Goal: Information Seeking & Learning: Learn about a topic

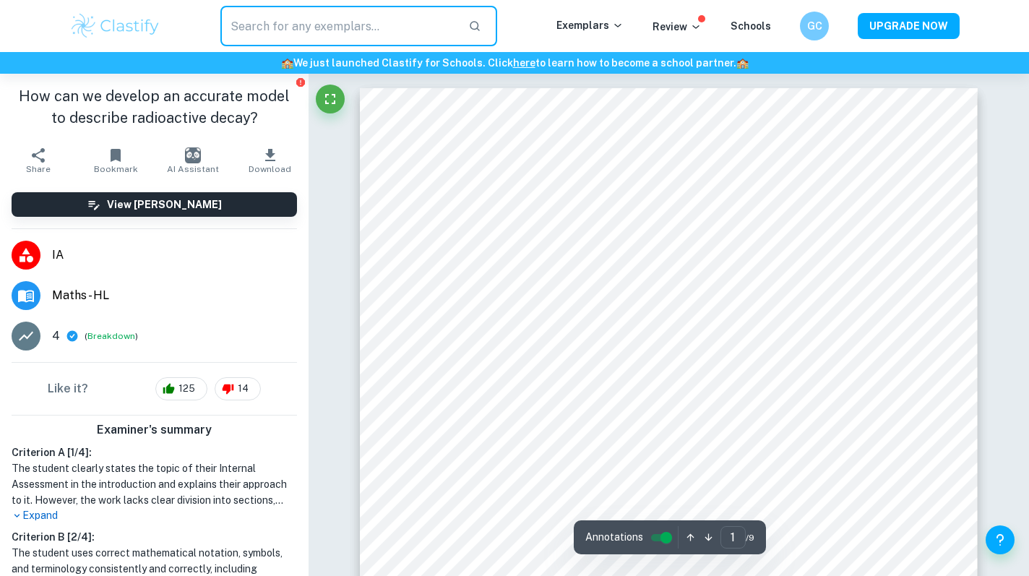
click at [381, 28] on input "text" at bounding box center [338, 26] width 236 height 40
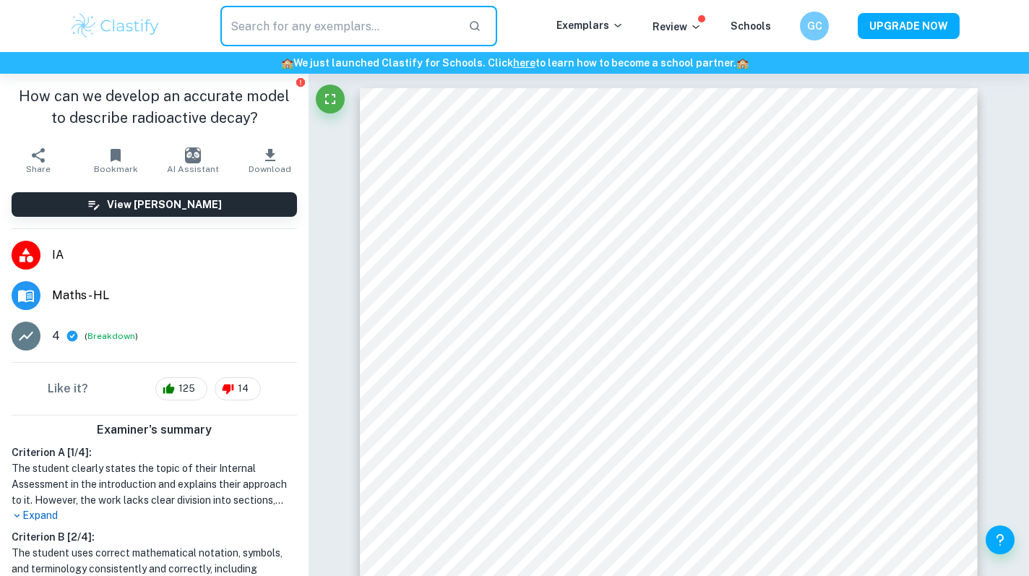
click at [556, 41] on div "​" at bounding box center [358, 26] width 395 height 40
click at [581, 35] on div "​ Exemplars Review Schools GC UPGRADE NOW" at bounding box center [514, 26] width 925 height 40
click at [581, 25] on p "Exemplars" at bounding box center [589, 25] width 67 height 16
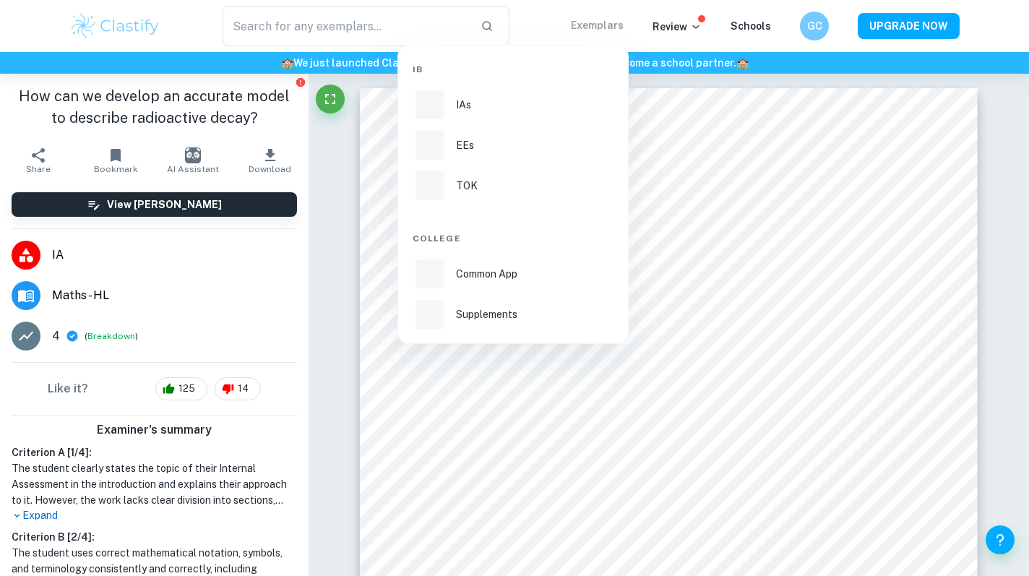
drag, startPoint x: 536, startPoint y: 109, endPoint x: 522, endPoint y: 34, distance: 76.5
click at [536, 109] on div "IAs" at bounding box center [533, 105] width 155 height 16
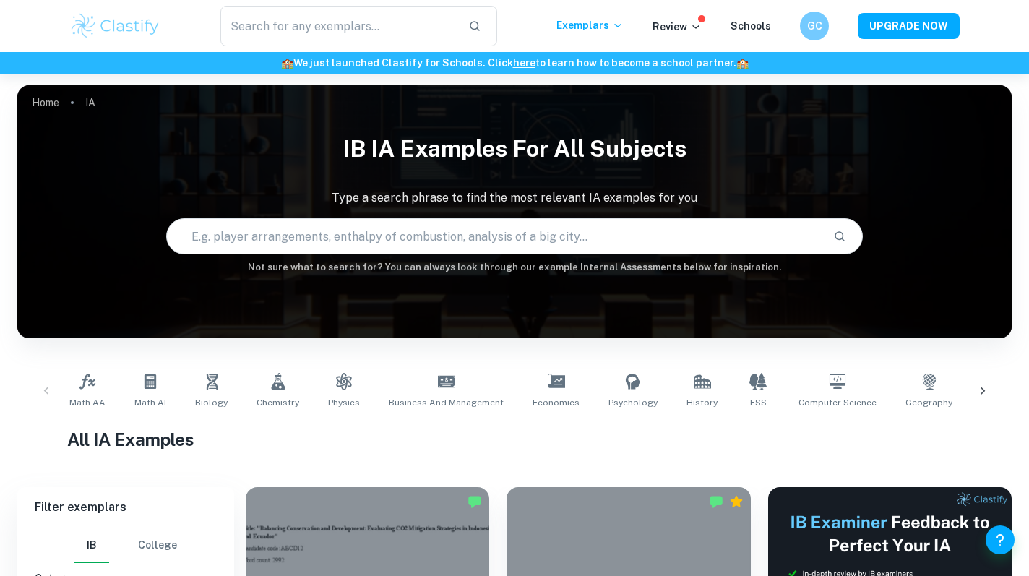
drag, startPoint x: 95, startPoint y: 388, endPoint x: 272, endPoint y: 56, distance: 376.2
click at [95, 388] on icon at bounding box center [87, 381] width 17 height 17
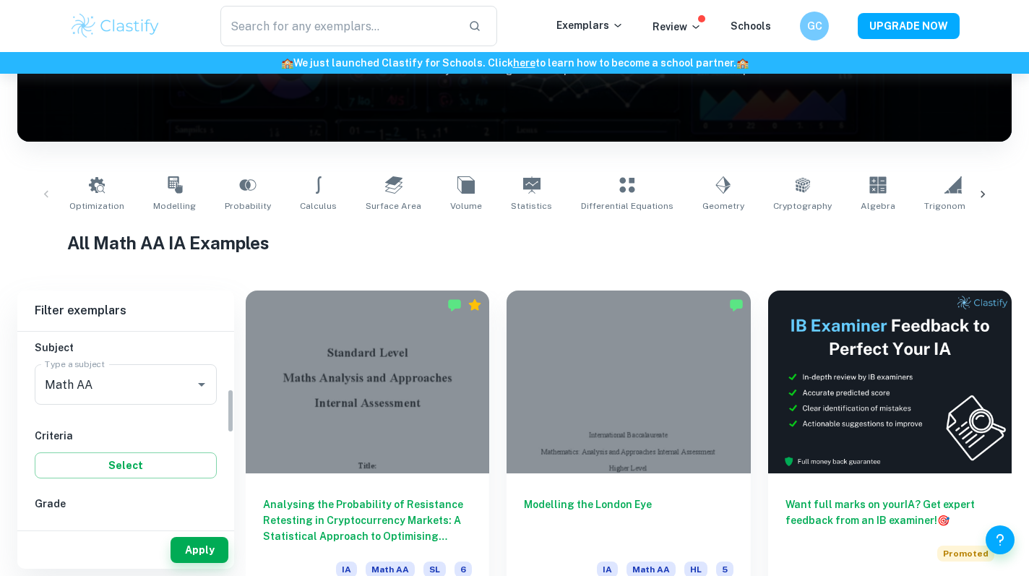
scroll to position [273, 0]
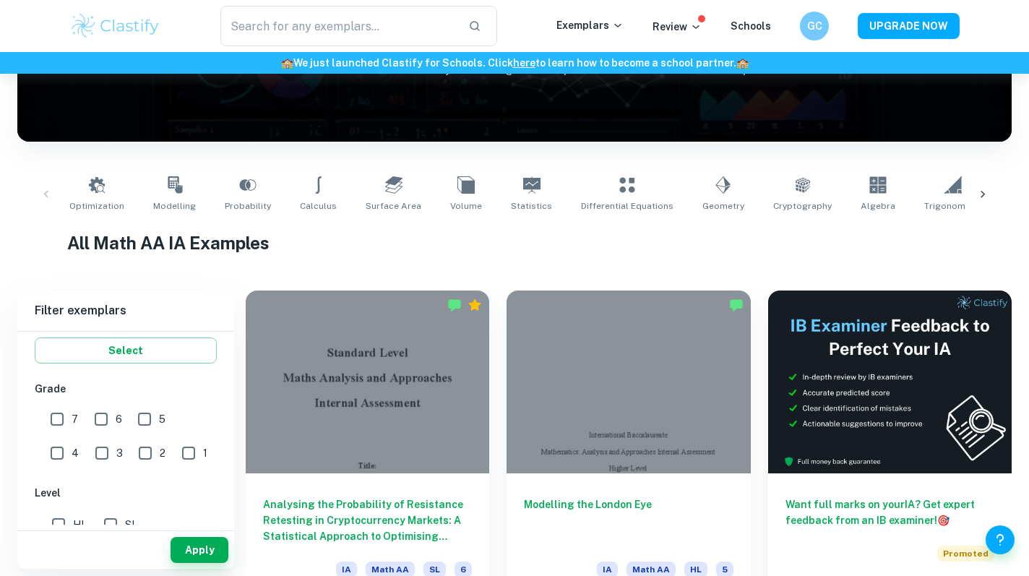
click at [69, 519] on input "HL" at bounding box center [58, 524] width 29 height 29
checkbox input "true"
click at [67, 412] on input "7" at bounding box center [57, 419] width 29 height 29
checkbox input "true"
click at [195, 546] on button "Apply" at bounding box center [199, 550] width 58 height 26
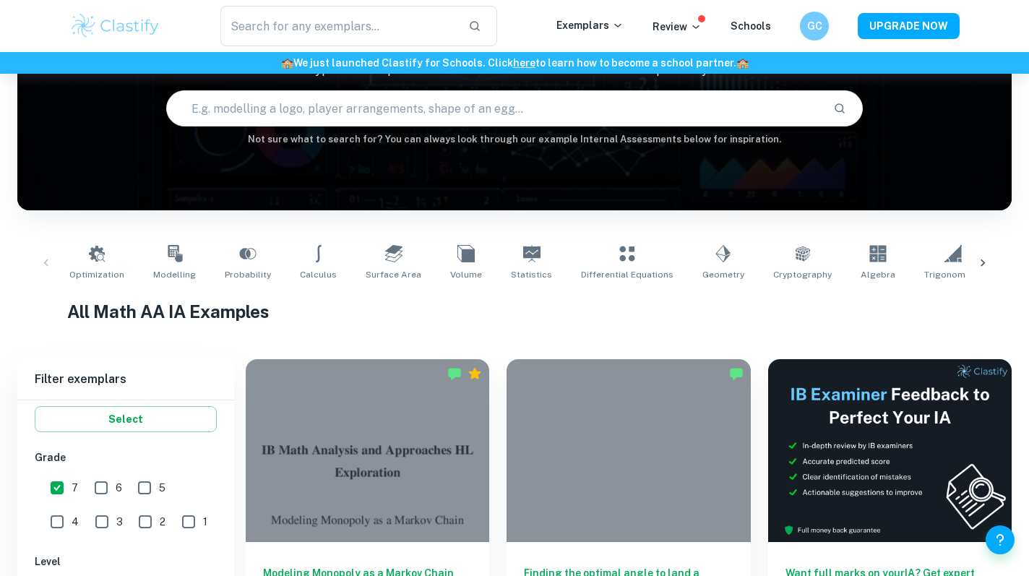
scroll to position [196, 0]
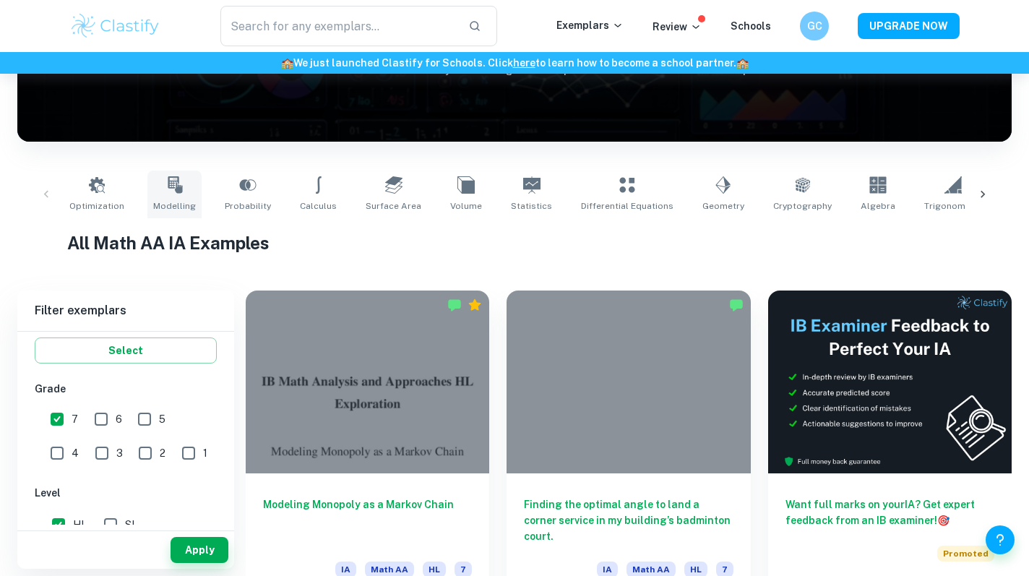
click at [176, 187] on icon at bounding box center [175, 184] width 14 height 17
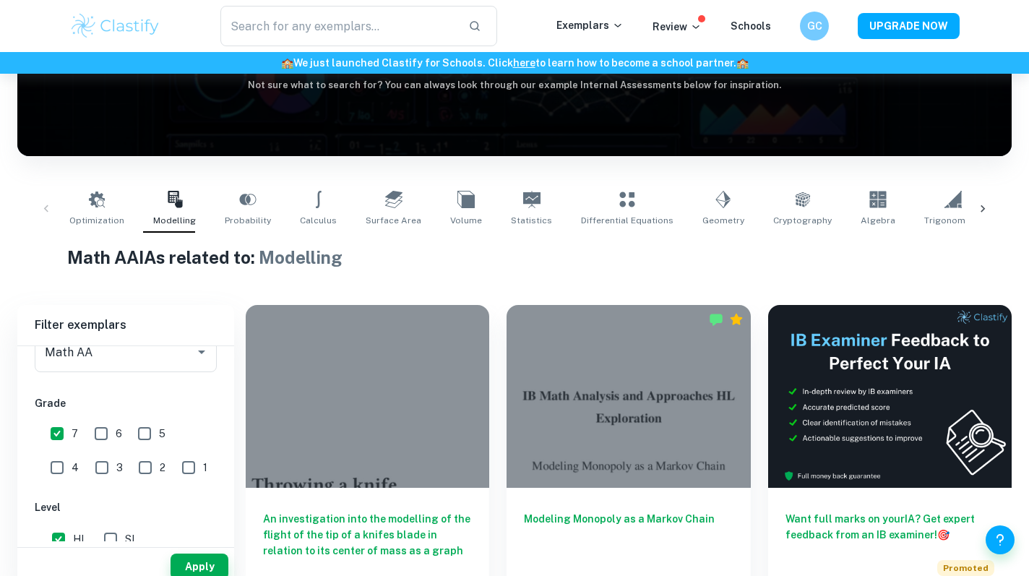
scroll to position [175, 0]
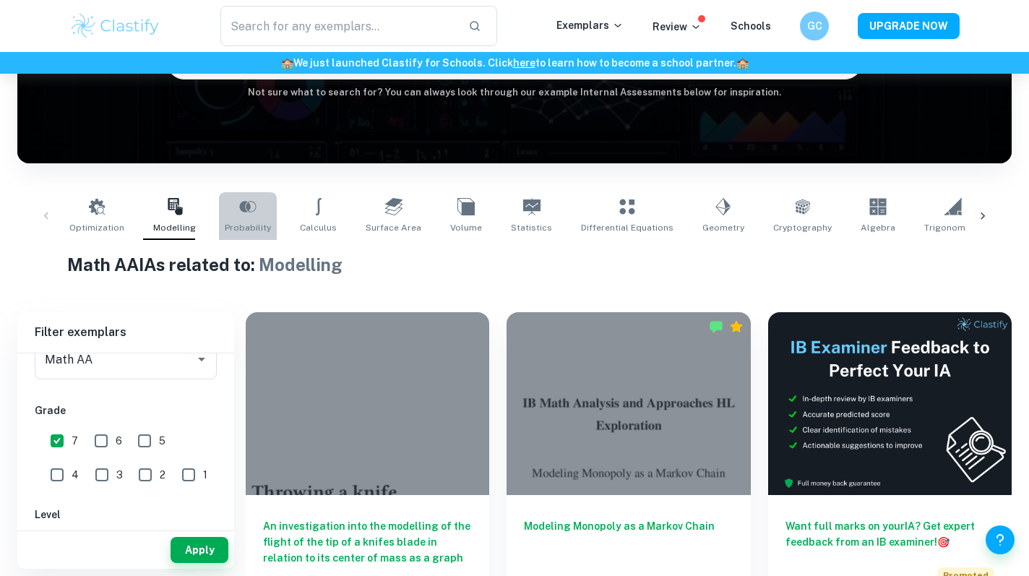
click at [253, 223] on span "Probability" at bounding box center [248, 227] width 46 height 13
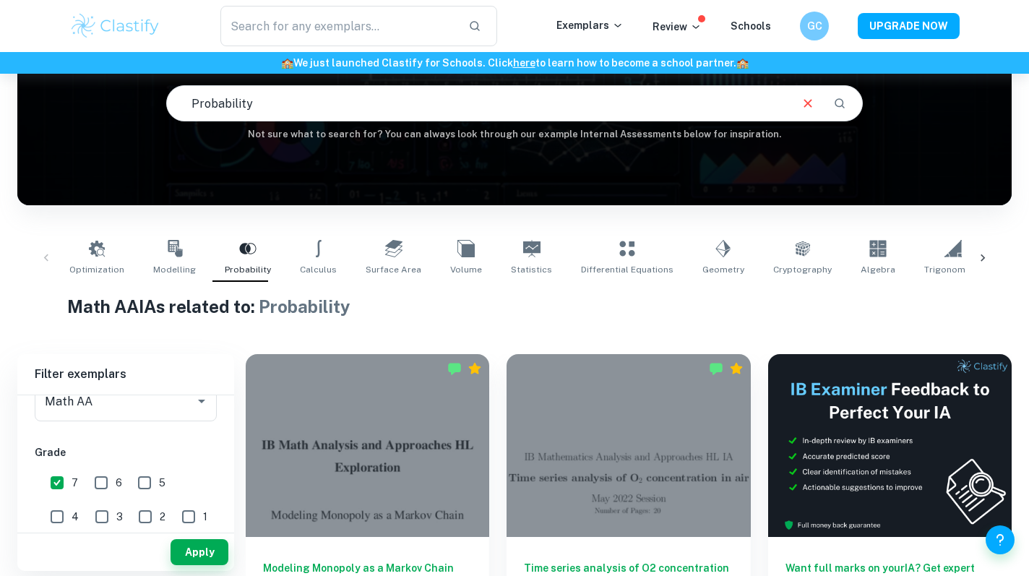
scroll to position [137, 0]
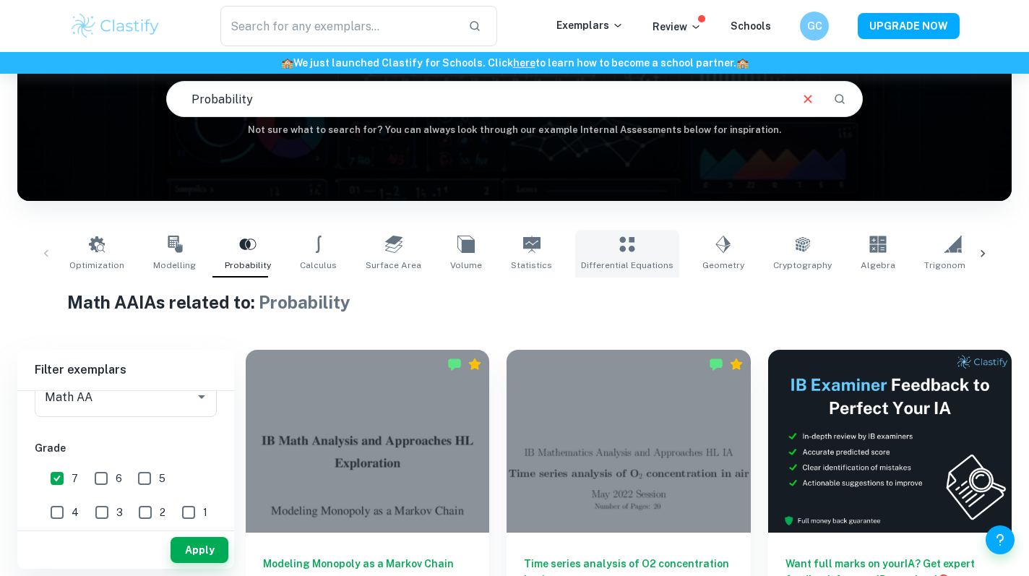
click at [621, 261] on span "Differential Equations" at bounding box center [627, 265] width 92 height 13
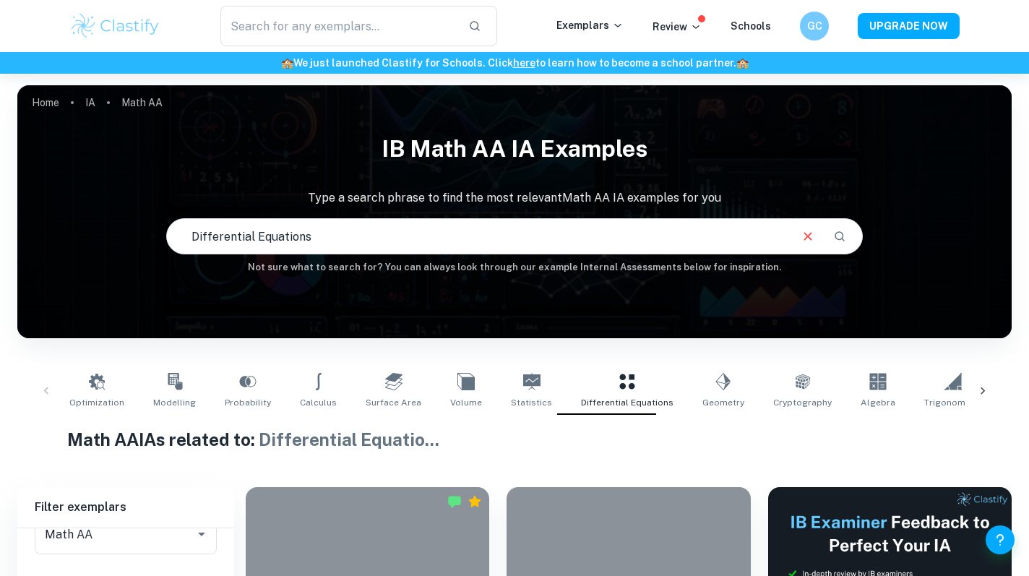
click at [339, 236] on input "Differential Equations" at bounding box center [477, 236] width 620 height 40
type input "셔"
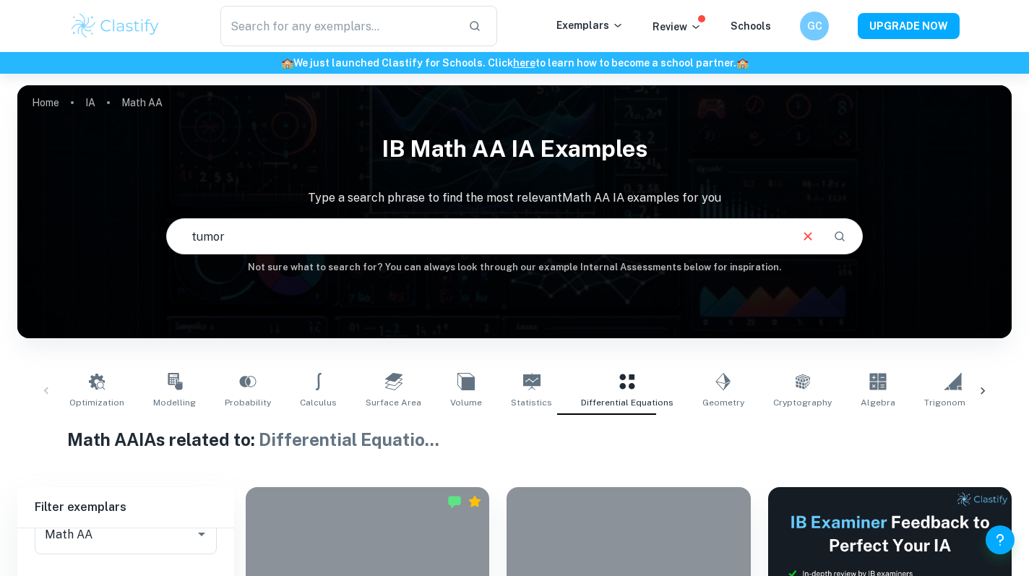
type input "tumor"
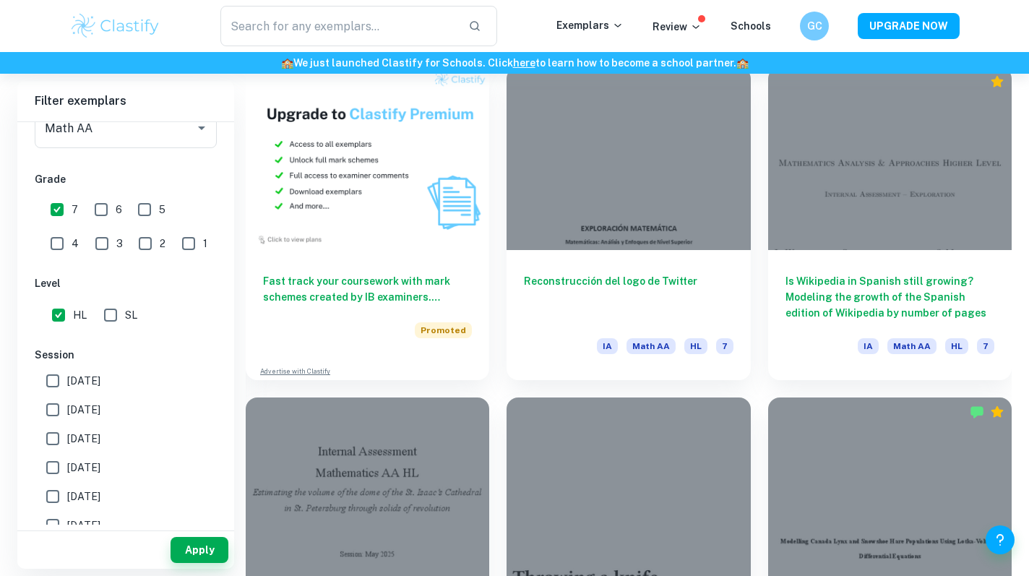
scroll to position [1218, 0]
